Goal: Transaction & Acquisition: Download file/media

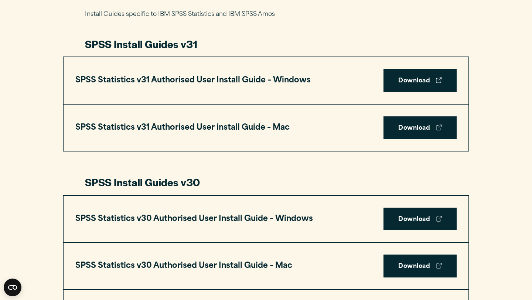
scroll to position [376, 0]
click at [419, 126] on link "Download" at bounding box center [419, 127] width 73 height 23
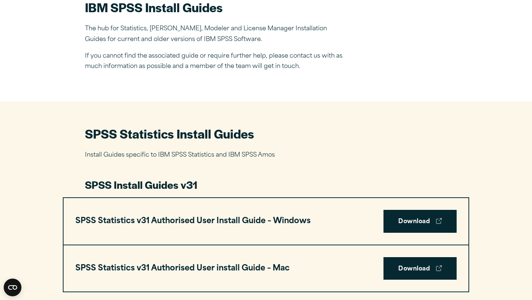
scroll to position [0, 0]
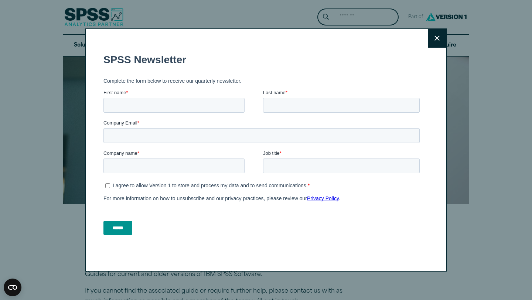
click at [438, 41] on button "Close" at bounding box center [437, 38] width 18 height 18
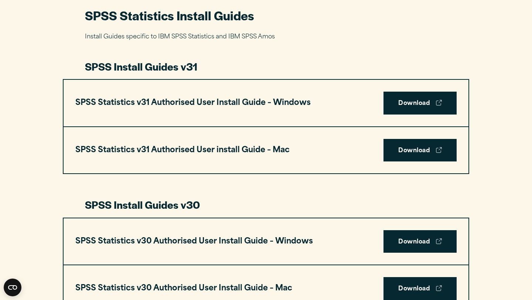
scroll to position [353, 0]
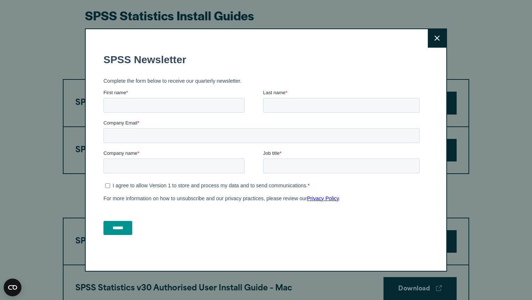
click at [435, 35] on icon at bounding box center [436, 38] width 5 height 6
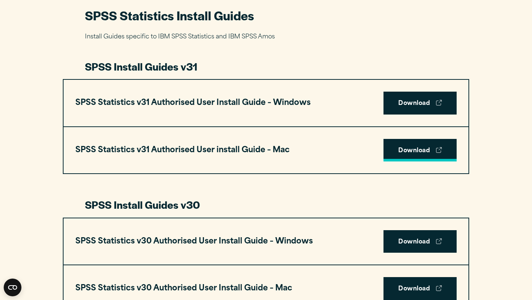
click at [439, 148] on icon at bounding box center [439, 150] width 6 height 6
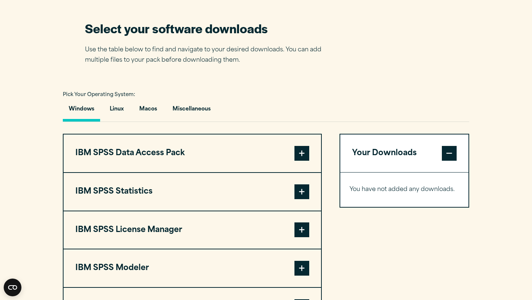
scroll to position [472, 0]
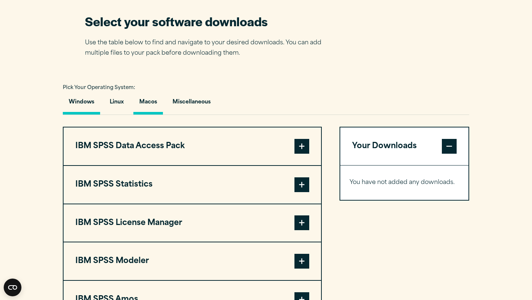
click at [157, 107] on button "Macos" at bounding box center [148, 103] width 30 height 21
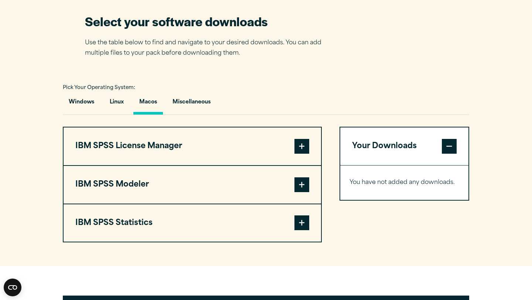
click at [296, 225] on span at bounding box center [301, 222] width 15 height 15
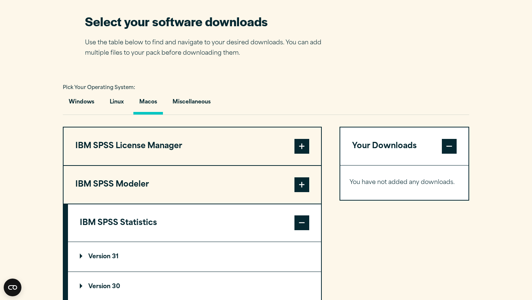
click at [231, 247] on summary "Version 31" at bounding box center [194, 257] width 253 height 30
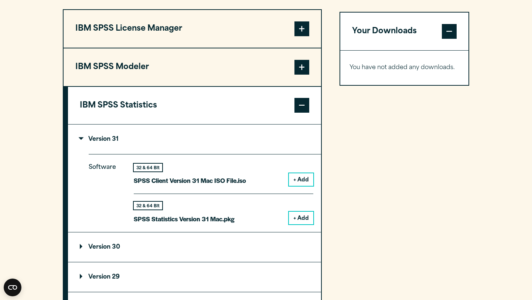
scroll to position [588, 0]
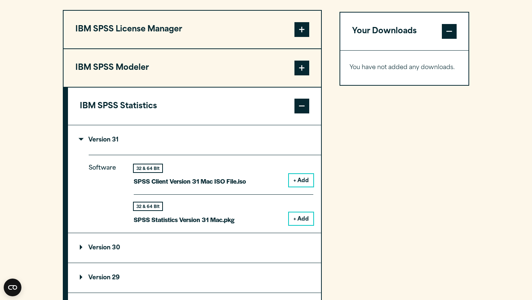
click at [301, 183] on button "+ Add" at bounding box center [301, 180] width 24 height 13
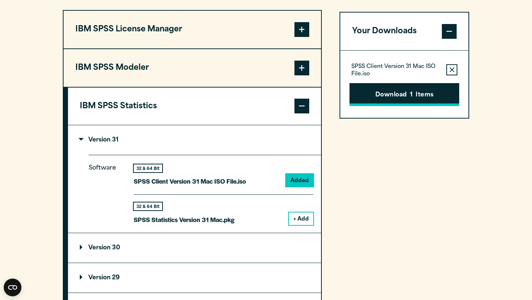
click at [403, 100] on button "Download 1 Items" at bounding box center [404, 94] width 110 height 23
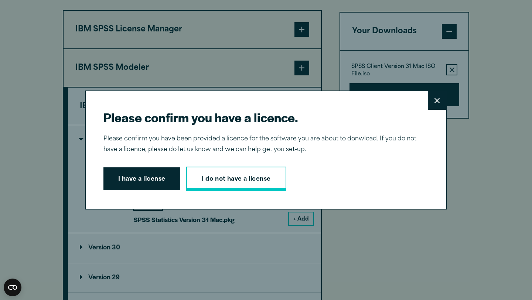
click at [234, 175] on link "I do not have a license" at bounding box center [236, 179] width 100 height 24
click at [137, 179] on button "I have a license" at bounding box center [141, 178] width 77 height 23
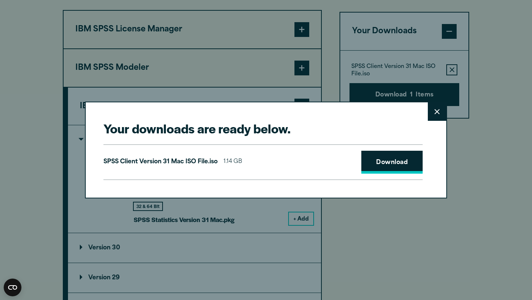
click at [391, 161] on link "Download" at bounding box center [391, 162] width 61 height 23
